Goal: Information Seeking & Learning: Learn about a topic

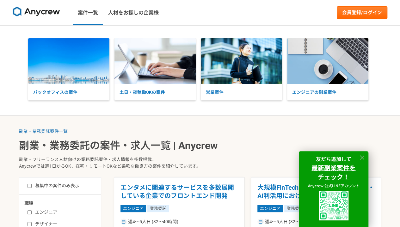
click at [363, 156] on icon at bounding box center [362, 158] width 4 height 4
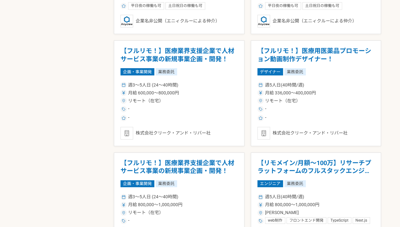
scroll to position [1030, 0]
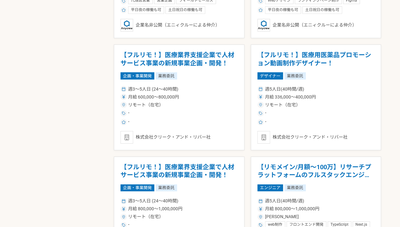
drag, startPoint x: 152, startPoint y: 61, endPoint x: 92, endPoint y: 68, distance: 60.1
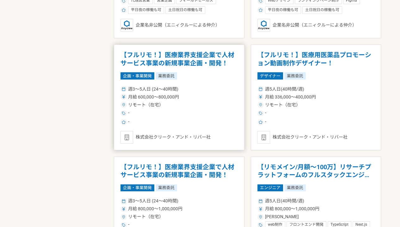
click at [153, 53] on h1 "【フルリモ！】医療業界支援企業で人材サービス事業の新規事業企画・開発！" at bounding box center [178, 59] width 117 height 16
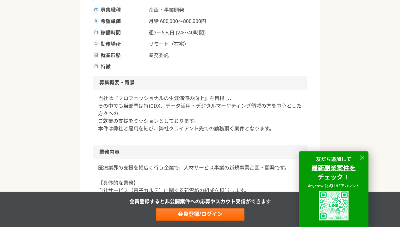
scroll to position [132, 0]
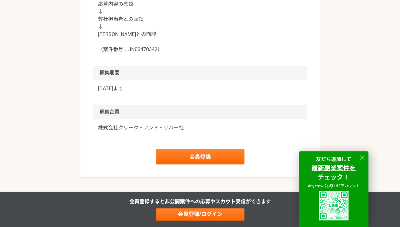
scroll to position [700, 0]
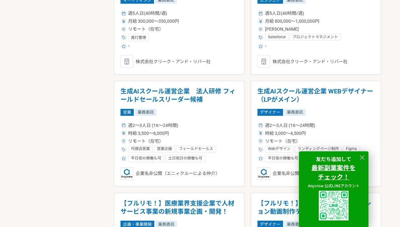
scroll to position [910, 0]
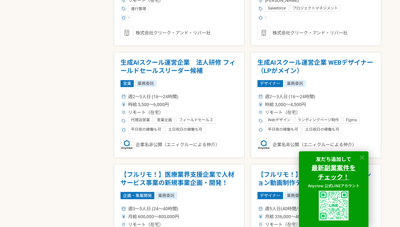
click at [362, 156] on icon at bounding box center [361, 157] width 7 height 7
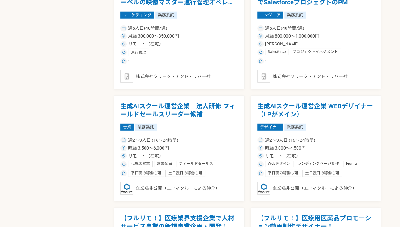
scroll to position [866, 0]
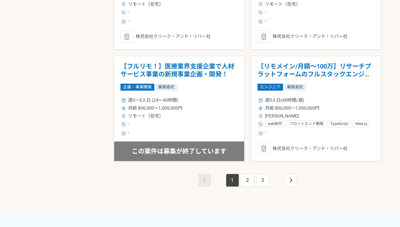
scroll to position [1131, 0]
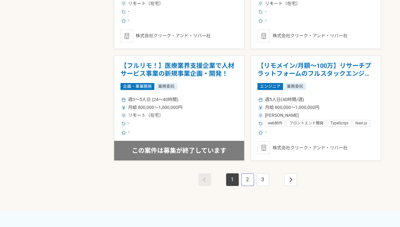
click at [245, 177] on link "2" at bounding box center [247, 180] width 13 height 13
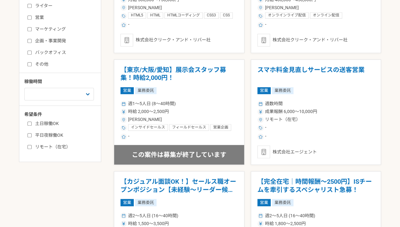
scroll to position [234, 0]
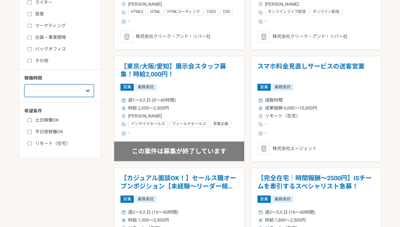
click at [86, 91] on select "週1人日（8時間）以下 週2人日（16時間）以下 週3人日（24時間）以下 週4人日（32時間）以下 週5人日（40時間）以下" at bounding box center [59, 90] width 70 height 13
select select "4"
click at [24, 97] on select "週1人日（8時間）以下 週2人日（16時間）以下 週3人日（24時間）以下 週4人日（32時間）以下 週5人日（40時間）以下" at bounding box center [59, 90] width 70 height 13
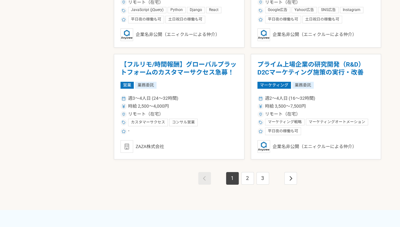
scroll to position [1133, 0]
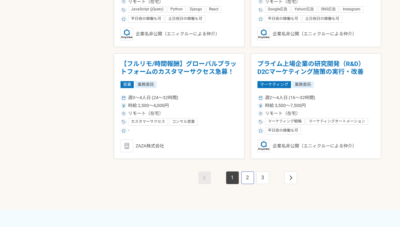
click at [246, 175] on link "2" at bounding box center [247, 178] width 13 height 13
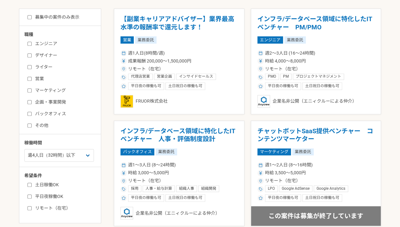
scroll to position [112, 0]
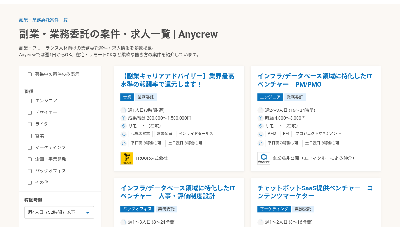
click at [31, 75] on input "募集中の案件のみ表示" at bounding box center [30, 74] width 4 height 4
checkbox input "true"
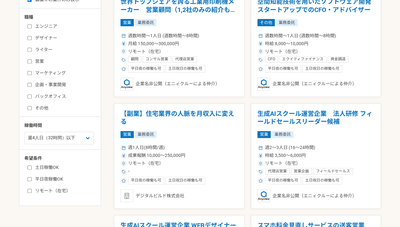
scroll to position [187, 0]
click at [29, 83] on input "企画・事業開発" at bounding box center [30, 85] width 4 height 4
checkbox input "true"
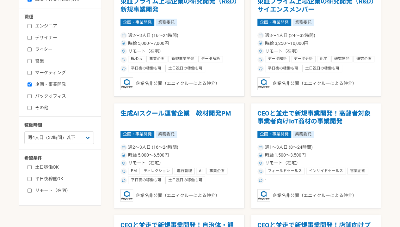
click at [29, 106] on input "その他" at bounding box center [30, 108] width 4 height 4
checkbox input "true"
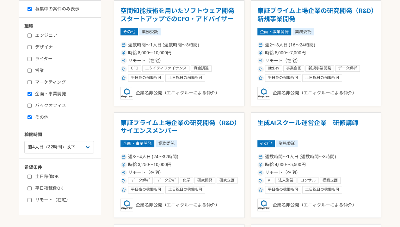
scroll to position [177, 0]
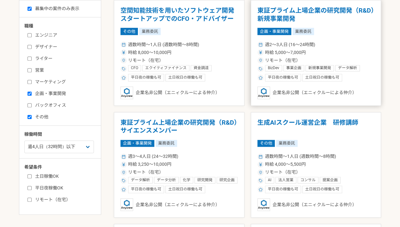
click at [363, 74] on div "平日夜の稼働も可 土日祝日の稼働も可" at bounding box center [315, 78] width 117 height 8
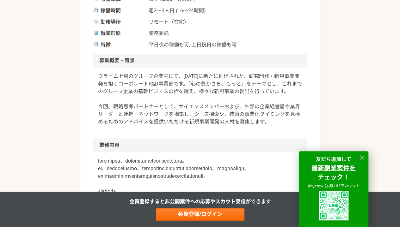
scroll to position [148, 0]
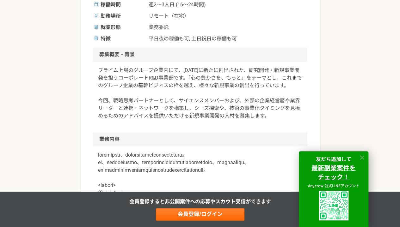
click at [362, 155] on icon at bounding box center [361, 157] width 7 height 7
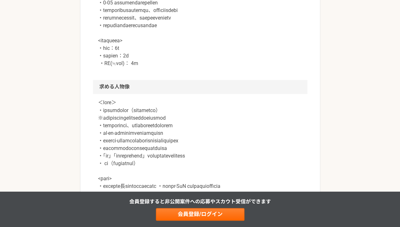
scroll to position [566, 0]
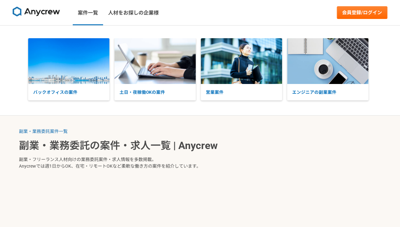
select select "4"
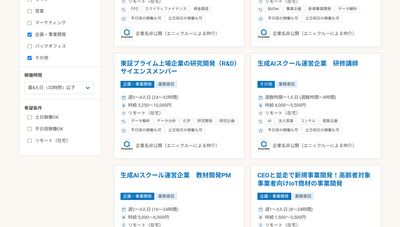
scroll to position [237, 0]
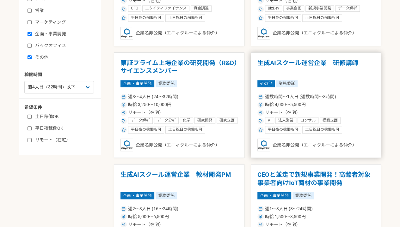
drag, startPoint x: 316, startPoint y: 92, endPoint x: 344, endPoint y: 86, distance: 28.0
drag, startPoint x: 344, startPoint y: 86, endPoint x: 345, endPoint y: 60, distance: 25.3
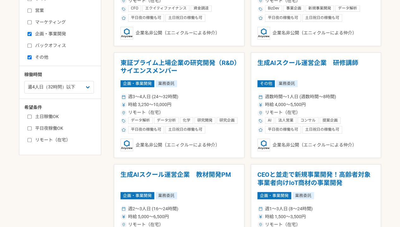
drag, startPoint x: 345, startPoint y: 60, endPoint x: 393, endPoint y: 64, distance: 47.5
click at [393, 64] on main "副業・業務委託案件一覧 副業・業務委託の案件・求人一覧 | Anycrew 副業・フリーランス人材向けの業務委託案件・求人情報を多数掲載。 Anycrewでは…" at bounding box center [200, 206] width 400 height 654
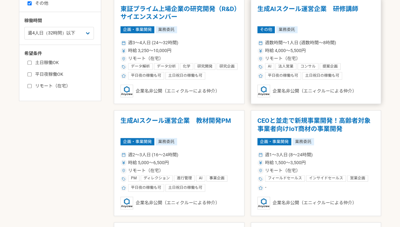
scroll to position [289, 0]
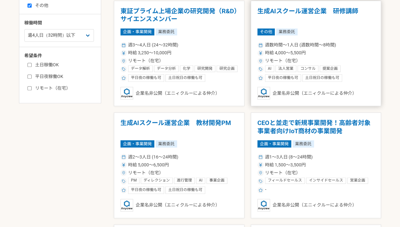
click at [344, 72] on div "AI 法人営業 コンサル 提案企画 プレゼンテーション PM 研修講師 社内DX推進 生成AI 顧客対応 折衝力 対人折衝能力 折衝" at bounding box center [320, 69] width 110 height 8
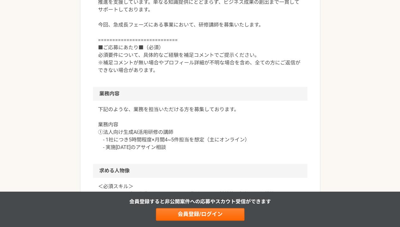
scroll to position [254, 0]
click at [47, 112] on div "副業・業務委託案件一覧 生成AIスクール運営企業　研修講師 その他 生成AIスクール運営企業　研修講師 業務委託 平日夜の稼働も可 土日祝日の稼働も可 企業名…" at bounding box center [200, 190] width 400 height 838
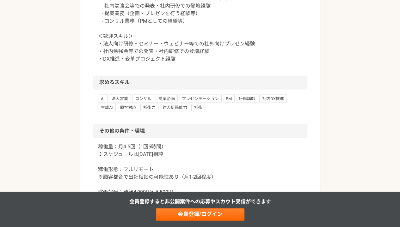
scroll to position [499, 0]
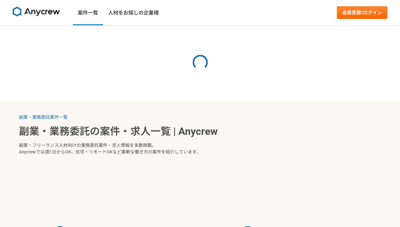
select select "4"
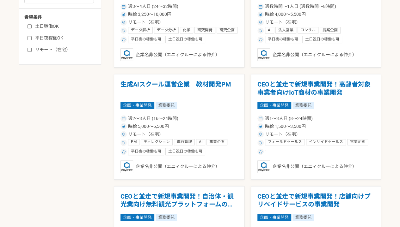
scroll to position [303, 0]
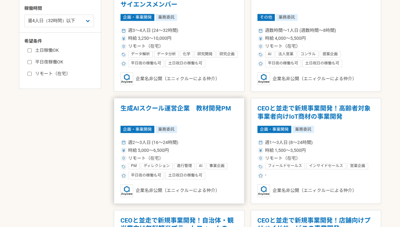
click at [172, 108] on h1 "生成AIスクール運営企業　教材開発PM" at bounding box center [178, 113] width 117 height 16
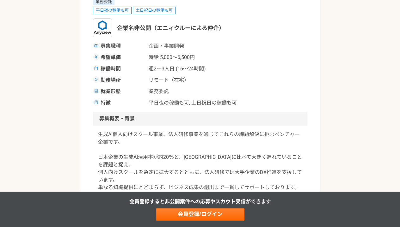
scroll to position [83, 0]
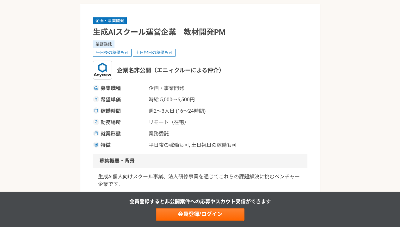
scroll to position [40, 0]
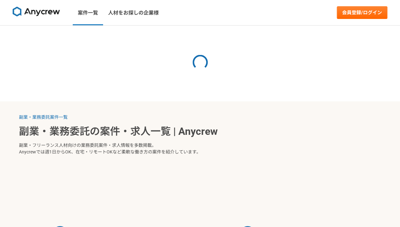
select select "4"
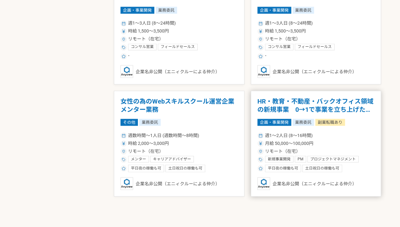
scroll to position [500, 0]
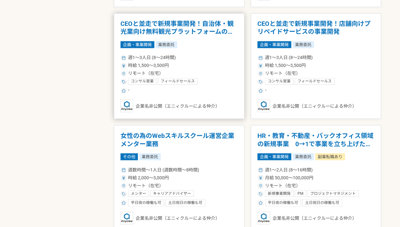
click at [199, 28] on h1 "CEOと並走で新規事業開発！自治体・観光業向け無料観光プラットフォームの事業開発" at bounding box center [178, 28] width 117 height 16
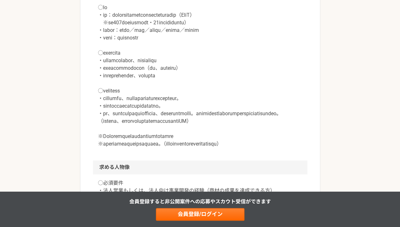
scroll to position [323, 0]
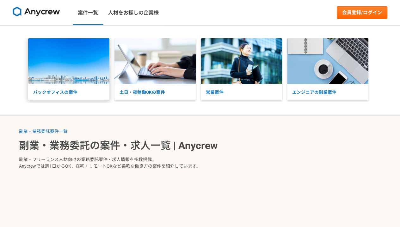
select select "4"
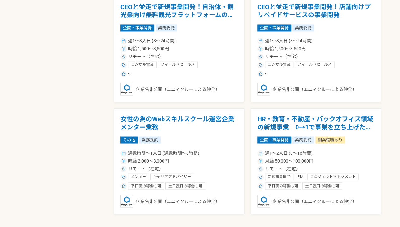
scroll to position [505, 0]
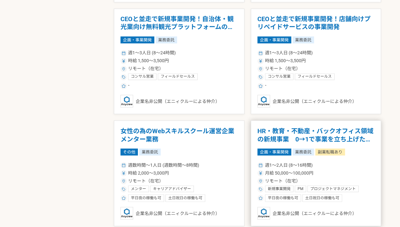
click at [279, 154] on span "企画・事業開発" at bounding box center [274, 152] width 34 height 7
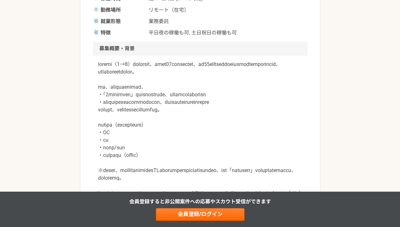
scroll to position [165, 0]
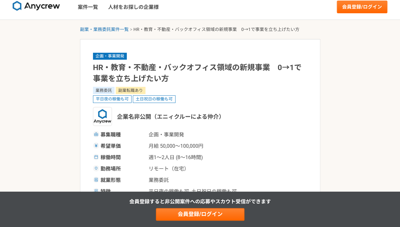
scroll to position [5, 0]
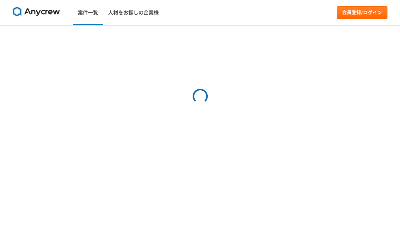
select select "4"
